Goal: Information Seeking & Learning: Learn about a topic

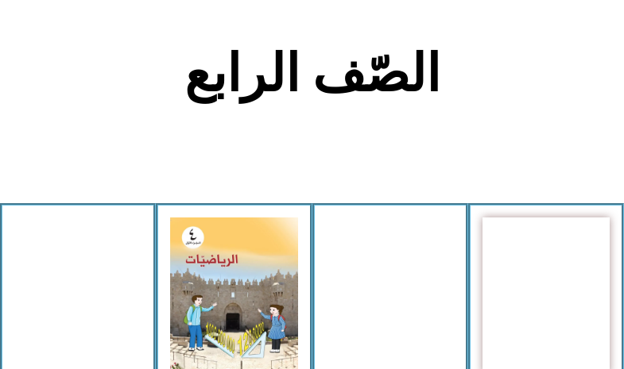
scroll to position [397, 0]
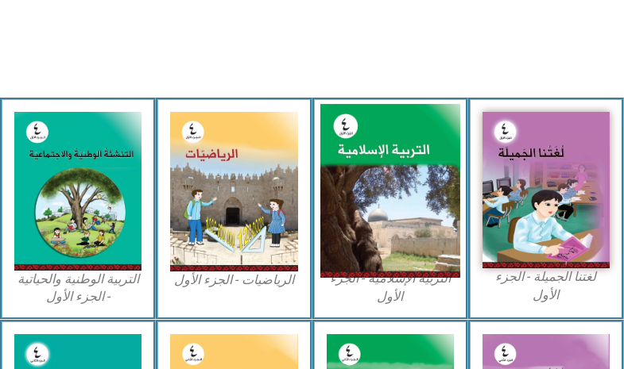
click at [447, 222] on img at bounding box center [389, 191] width 140 height 174
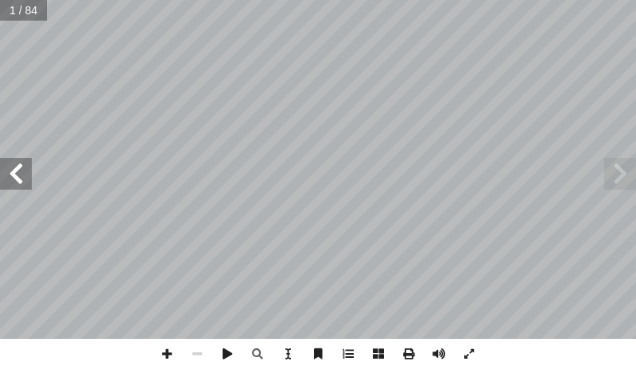
click at [25, 175] on span at bounding box center [16, 174] width 32 height 32
click at [25, 172] on span at bounding box center [16, 174] width 32 height 32
click at [22, 172] on span at bounding box center [16, 174] width 32 height 32
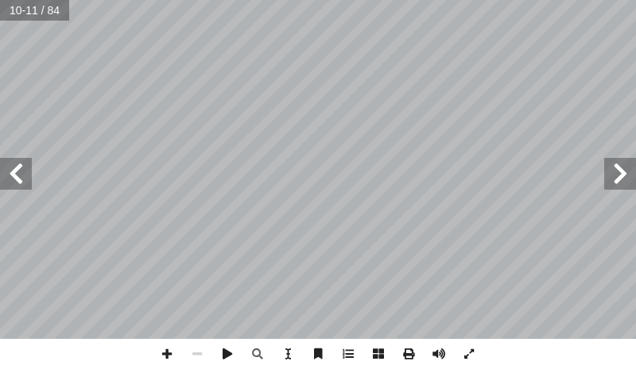
click at [22, 172] on span at bounding box center [16, 174] width 32 height 32
click at [21, 172] on span at bounding box center [16, 174] width 32 height 32
click at [2, 188] on span at bounding box center [16, 174] width 32 height 32
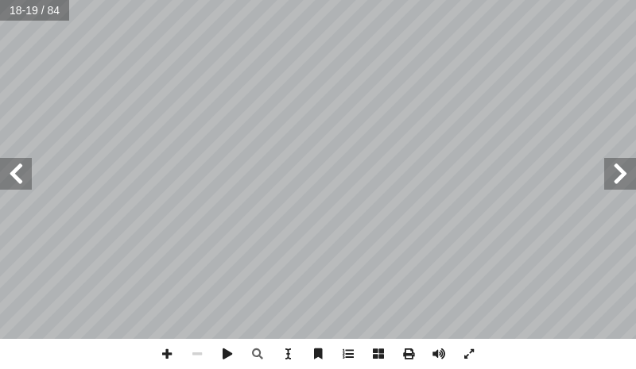
click at [28, 190] on div "1 ٤ : ُ جيب أ ا ِ ة َ بار ِ الع ِ ب ِ جان ِ ) ب ( َ ة َ شار ِ إ ا َ و ، ِ ة َ ح…" at bounding box center [318, 169] width 636 height 339
click at [15, 174] on span at bounding box center [16, 174] width 32 height 32
click at [162, 350] on span at bounding box center [167, 354] width 30 height 30
click at [165, 358] on span at bounding box center [167, 354] width 30 height 30
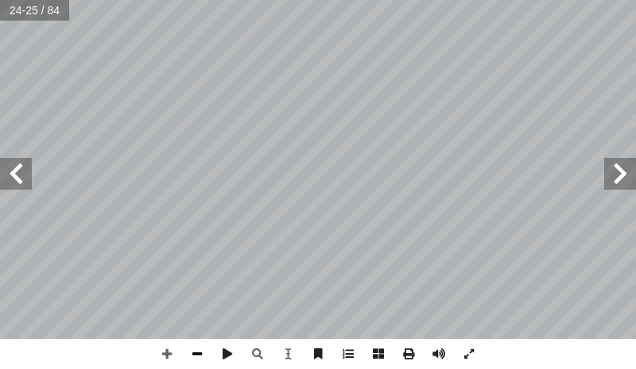
click at [188, 361] on span at bounding box center [197, 354] width 30 height 30
